Goal: Task Accomplishment & Management: Manage account settings

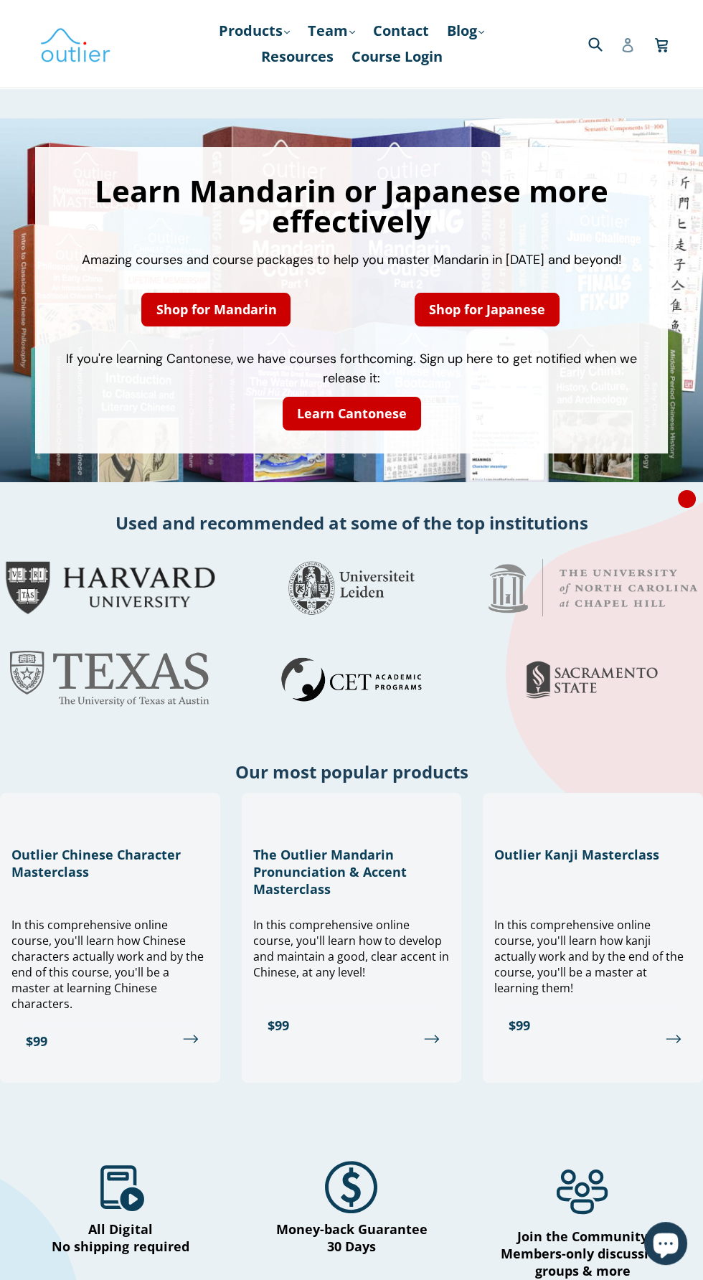
click at [627, 38] on icon at bounding box center [627, 45] width 11 height 14
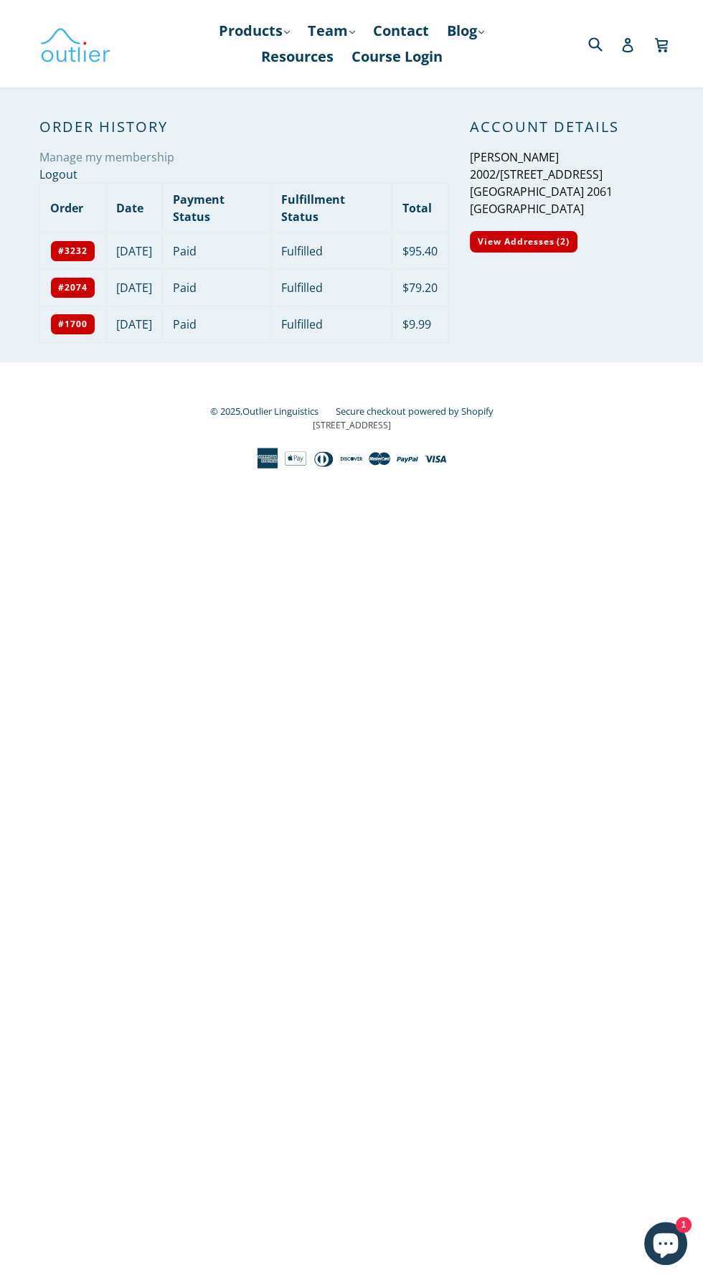
click at [149, 154] on link "Manage my membership" at bounding box center [106, 157] width 135 height 16
click at [627, 50] on icon at bounding box center [628, 45] width 14 height 14
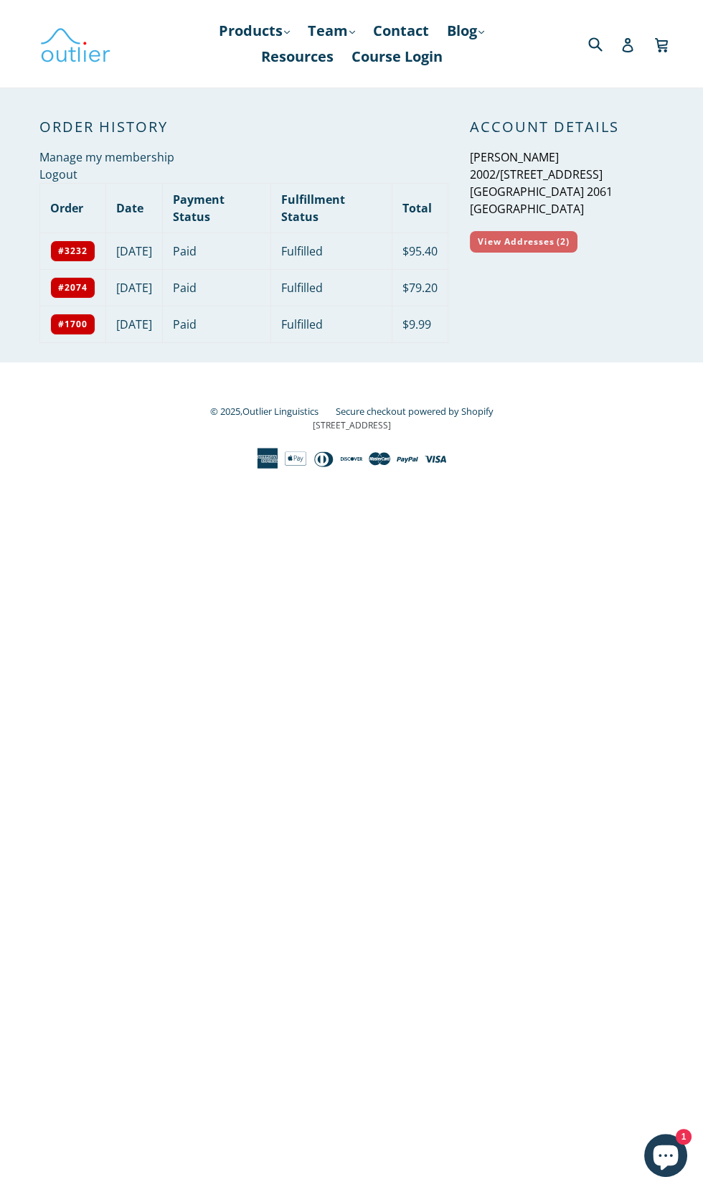
click at [540, 245] on link "View Addresses (2)" at bounding box center [524, 242] width 108 height 22
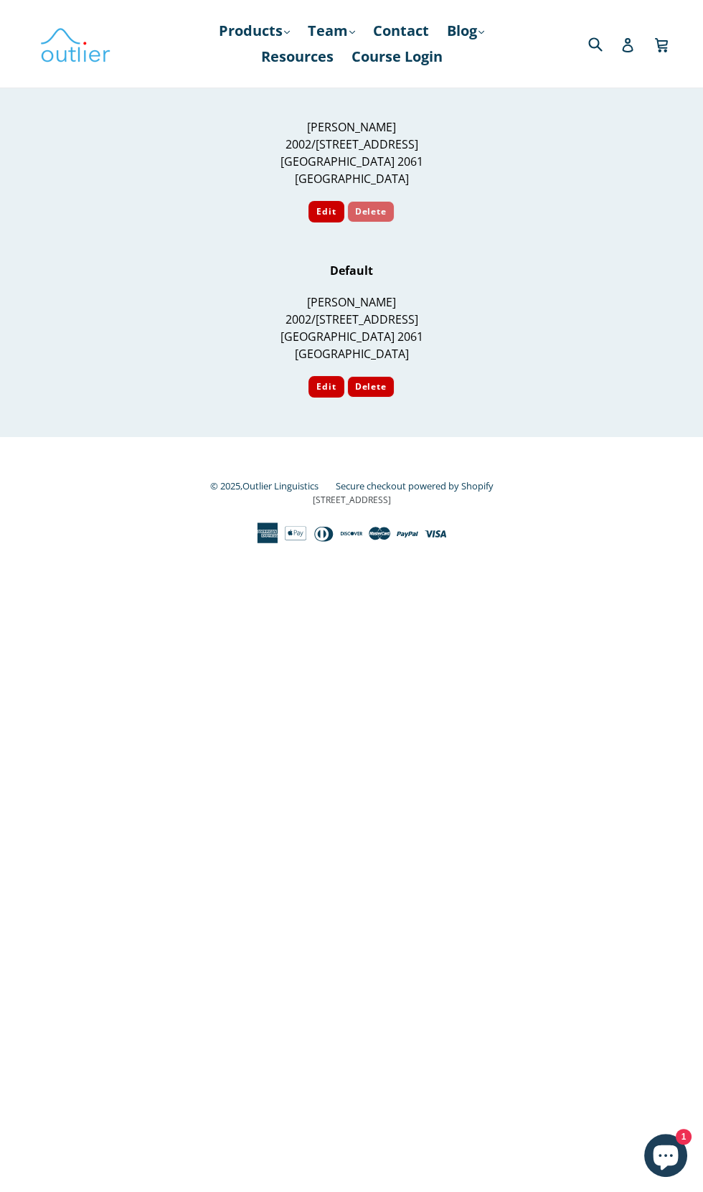
click at [383, 213] on button "Delete" at bounding box center [371, 212] width 48 height 22
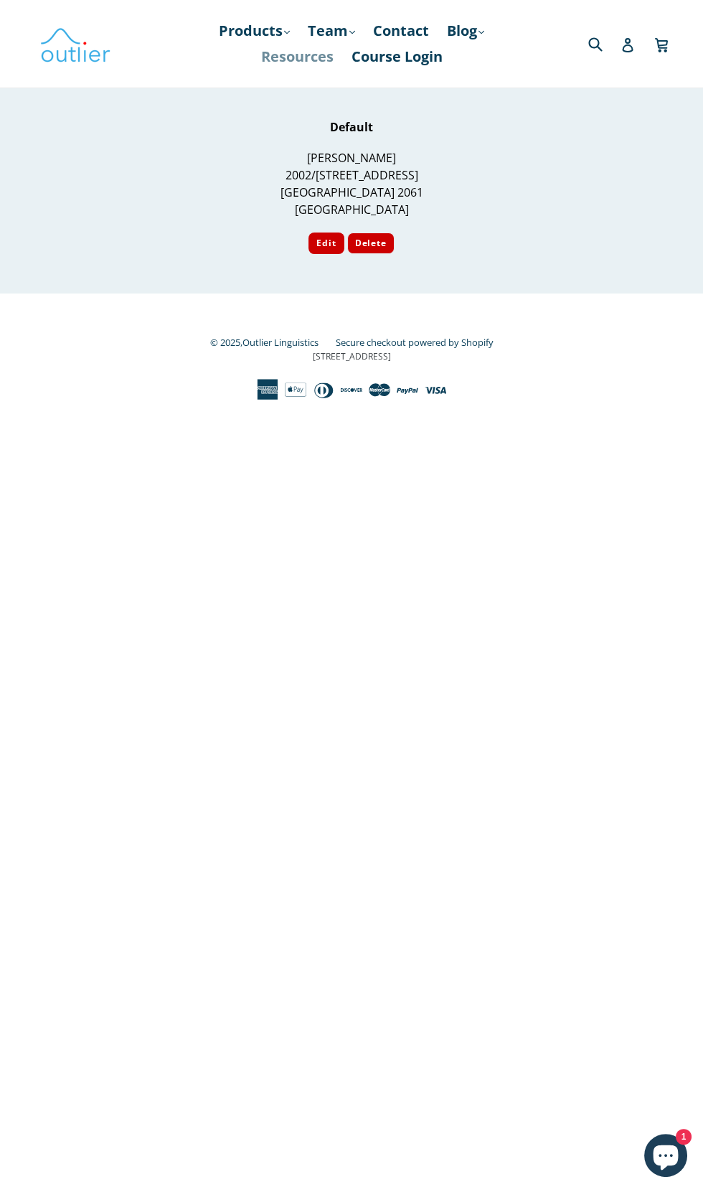
click at [309, 58] on link "Resources" at bounding box center [297, 57] width 87 height 26
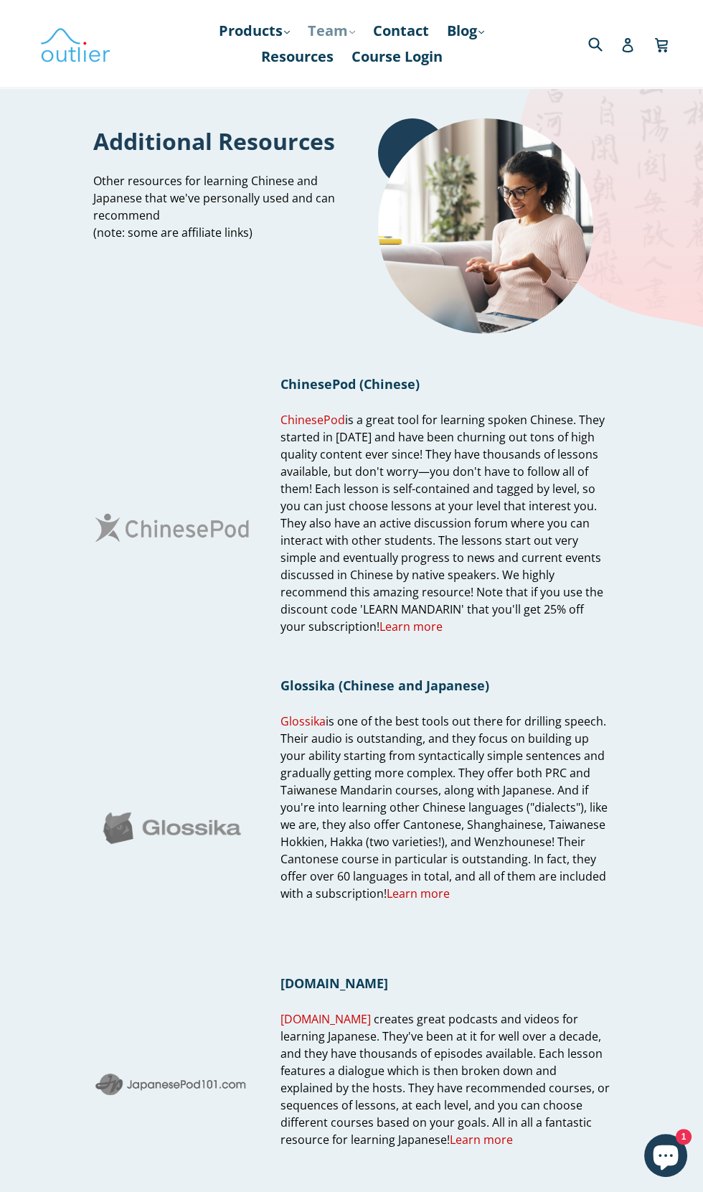
click at [331, 26] on link "Team .cls-1{fill:#231f20} expand" at bounding box center [332, 31] width 62 height 26
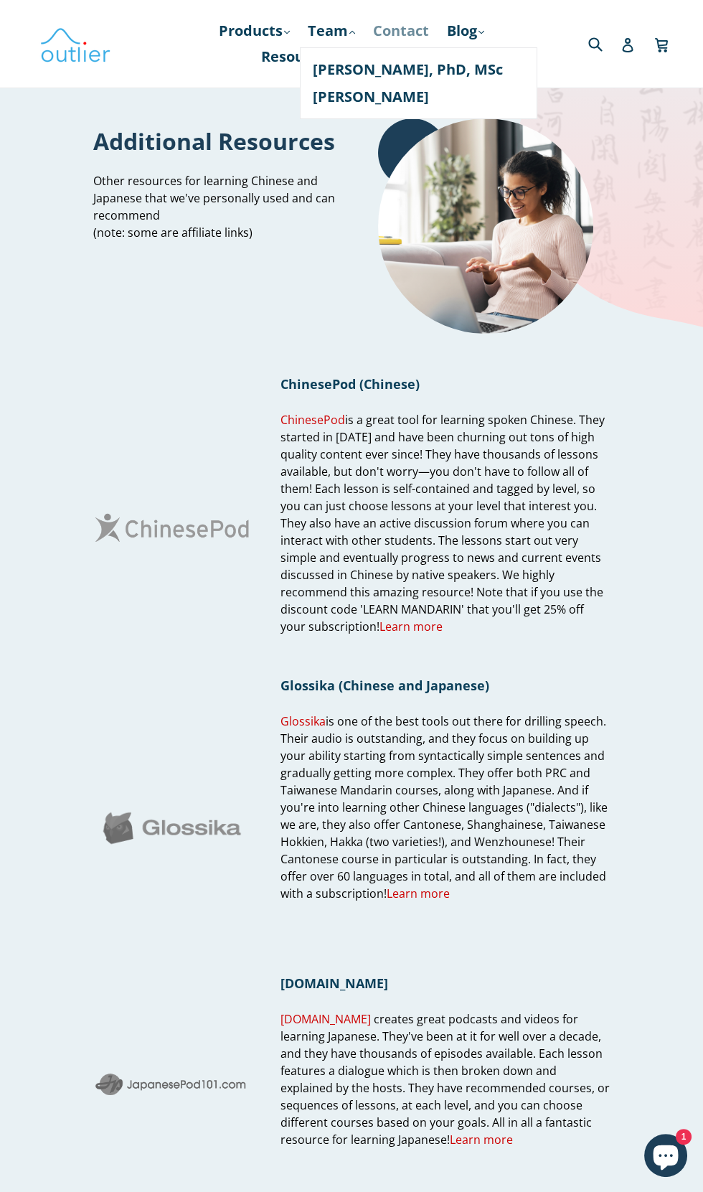
click at [408, 27] on link "Contact" at bounding box center [401, 31] width 70 height 26
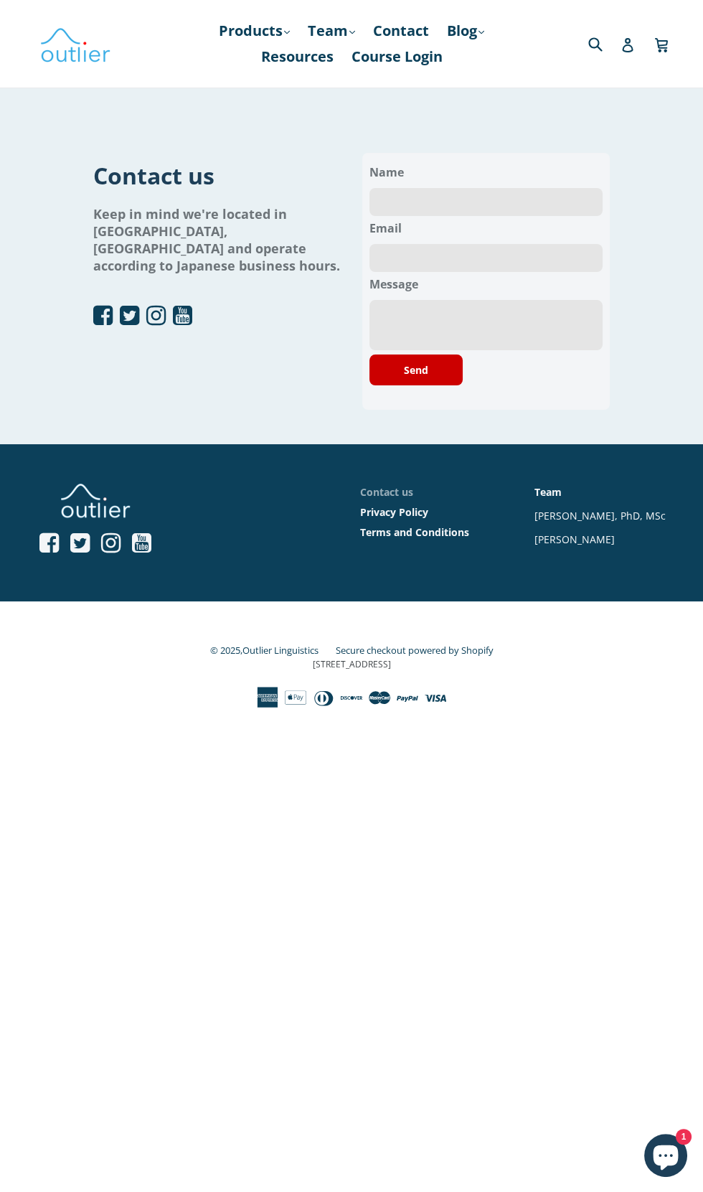
click at [397, 492] on link "Contact us" at bounding box center [386, 492] width 53 height 14
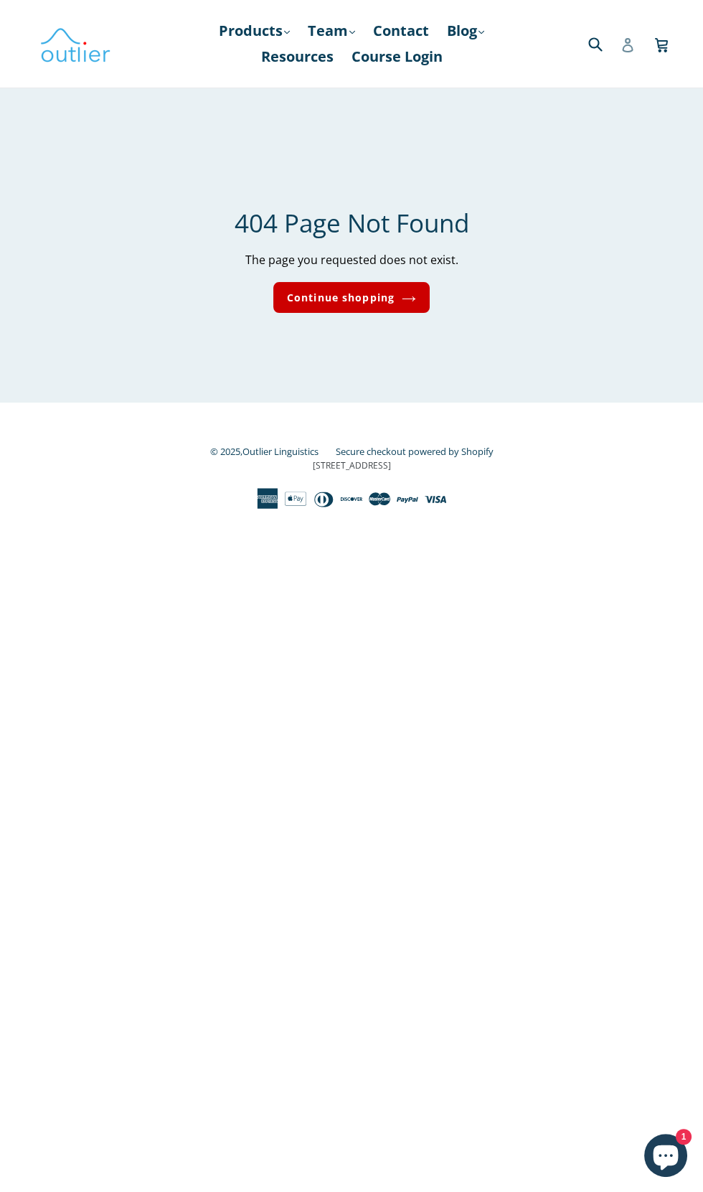
click at [629, 39] on icon at bounding box center [628, 45] width 14 height 14
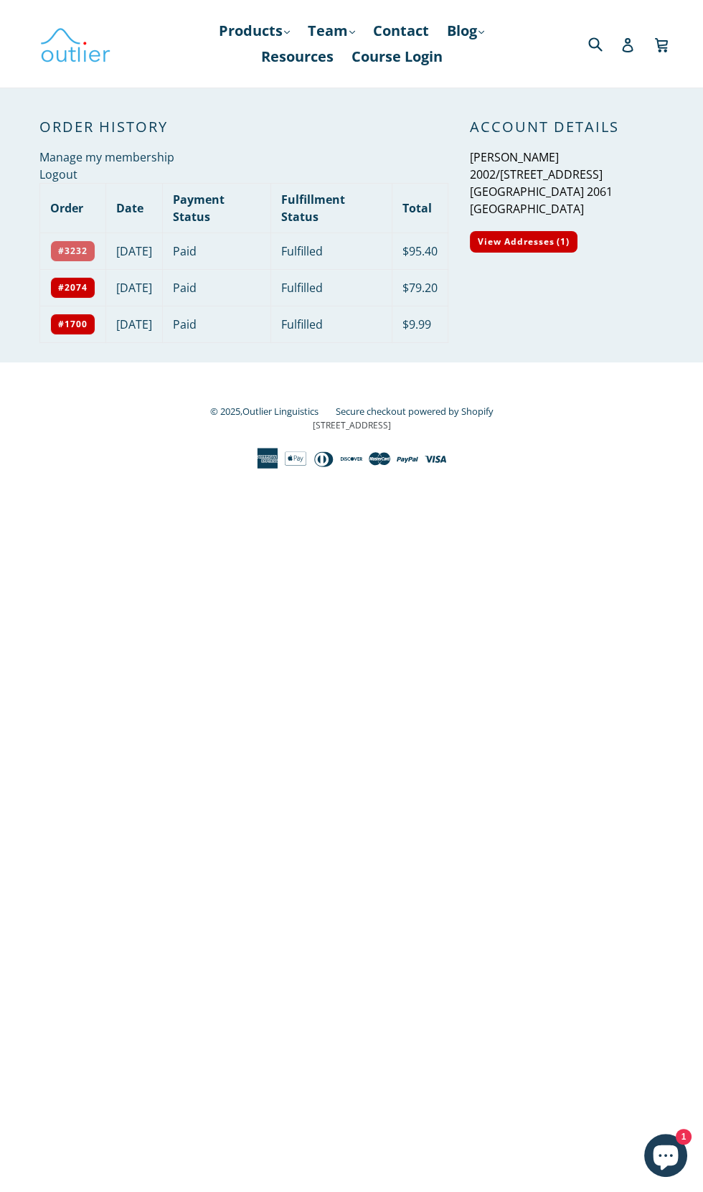
click at [79, 262] on link "#3232" at bounding box center [72, 251] width 45 height 22
click at [628, 40] on icon at bounding box center [628, 45] width 14 height 14
